Goal: Navigation & Orientation: Find specific page/section

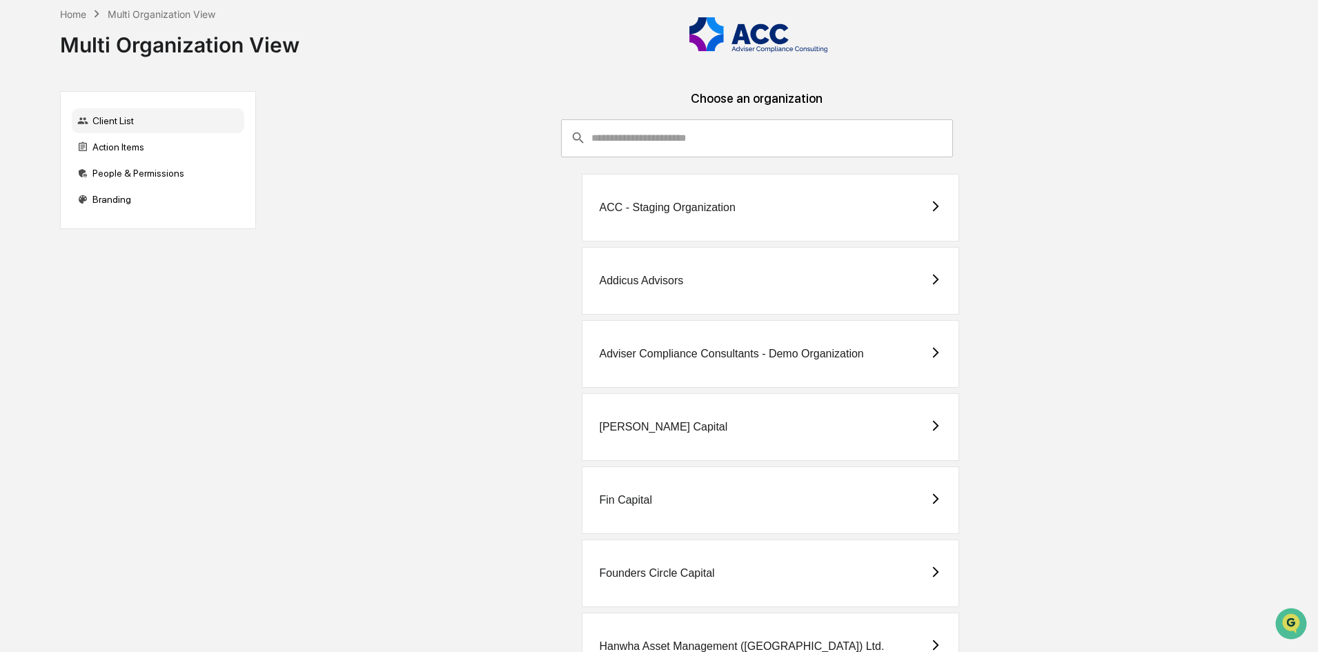
click at [818, 434] on div "[PERSON_NAME] Capital" at bounding box center [770, 427] width 377 height 68
